Goal: Task Accomplishment & Management: Manage account settings

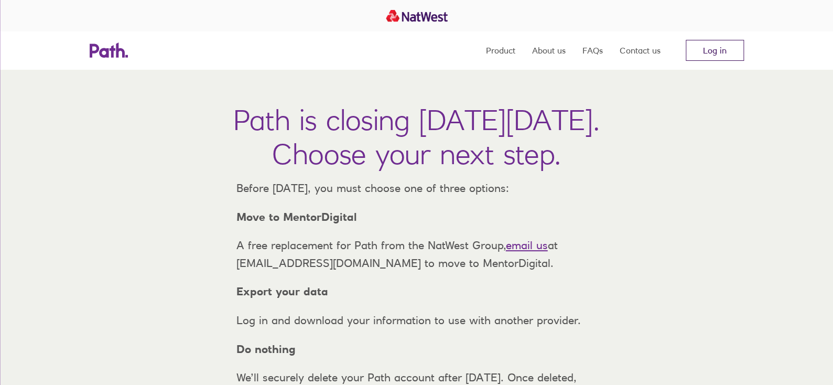
click at [727, 42] on link "Log in" at bounding box center [715, 50] width 58 height 21
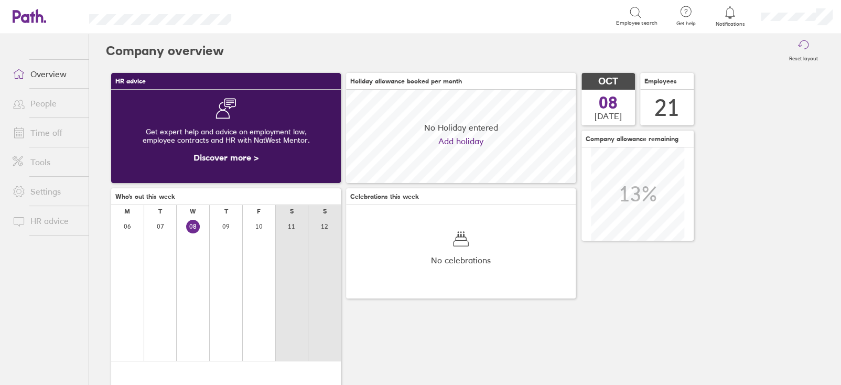
scroll to position [93, 229]
click at [61, 135] on link "Time off" at bounding box center [46, 132] width 84 height 21
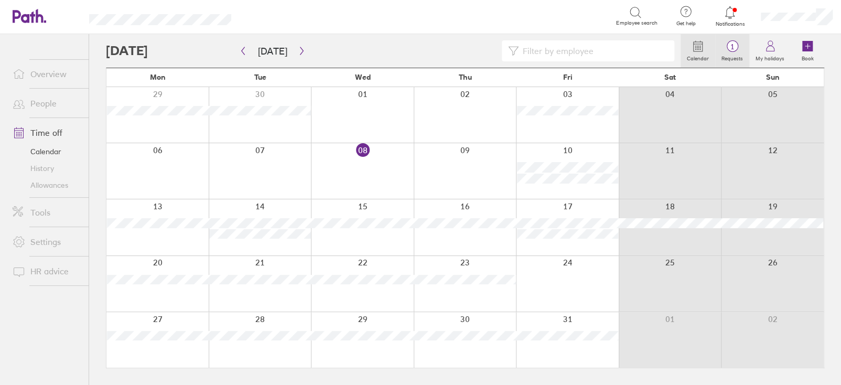
click at [737, 54] on label "Requests" at bounding box center [732, 56] width 34 height 9
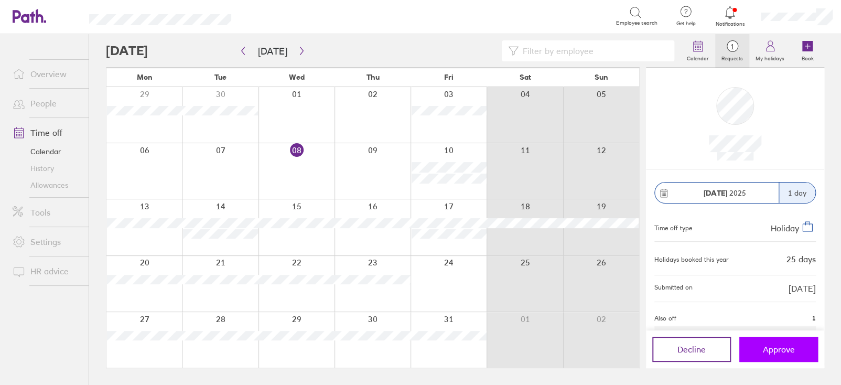
click at [764, 358] on button "Approve" at bounding box center [778, 349] width 79 height 25
